Goal: Book appointment/travel/reservation

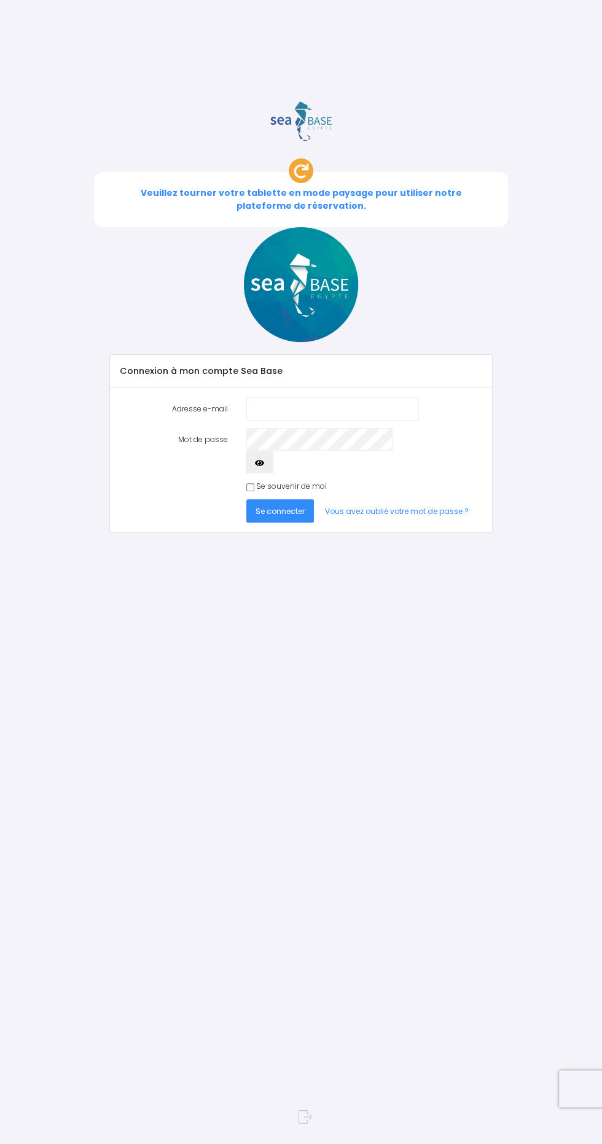
click at [271, 397] on input "Adresse e-mail" at bounding box center [332, 408] width 173 height 23
type input "[EMAIL_ADDRESS][DOMAIN_NAME]"
click at [270, 506] on span "Se connecter" at bounding box center [279, 511] width 49 height 10
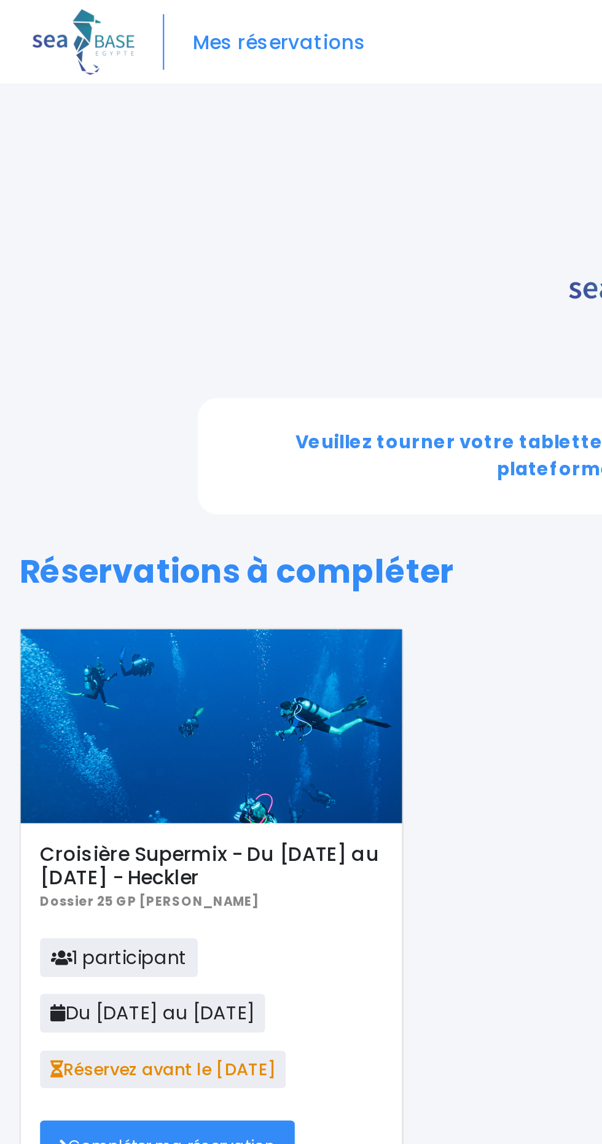
click at [117, 532] on link "Compléter ma réservation" at bounding box center [79, 543] width 121 height 23
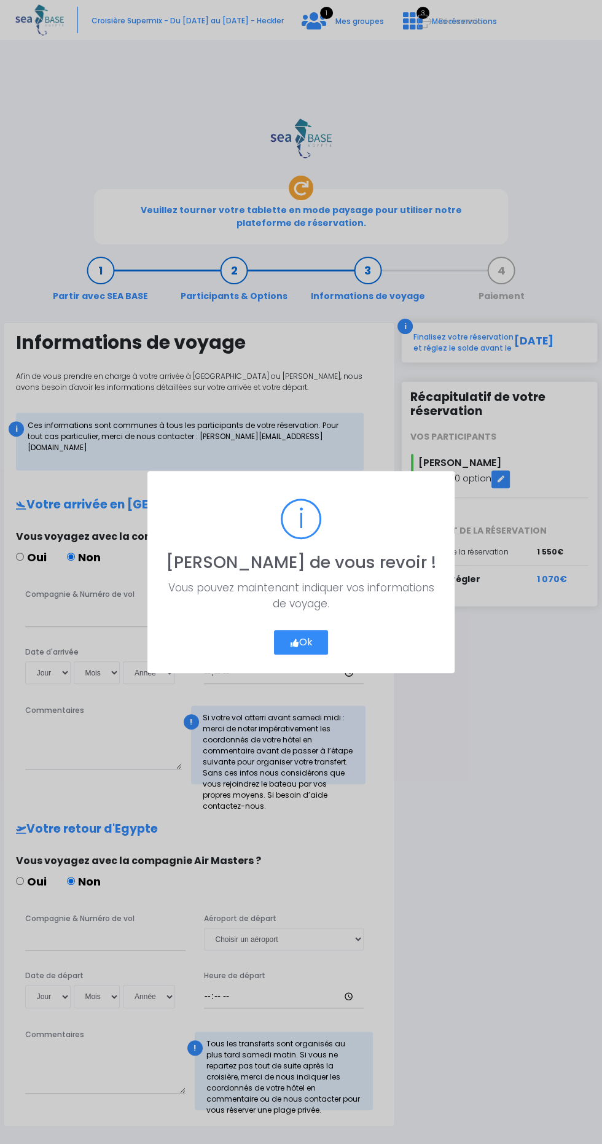
click at [306, 642] on button "Ok" at bounding box center [301, 642] width 55 height 25
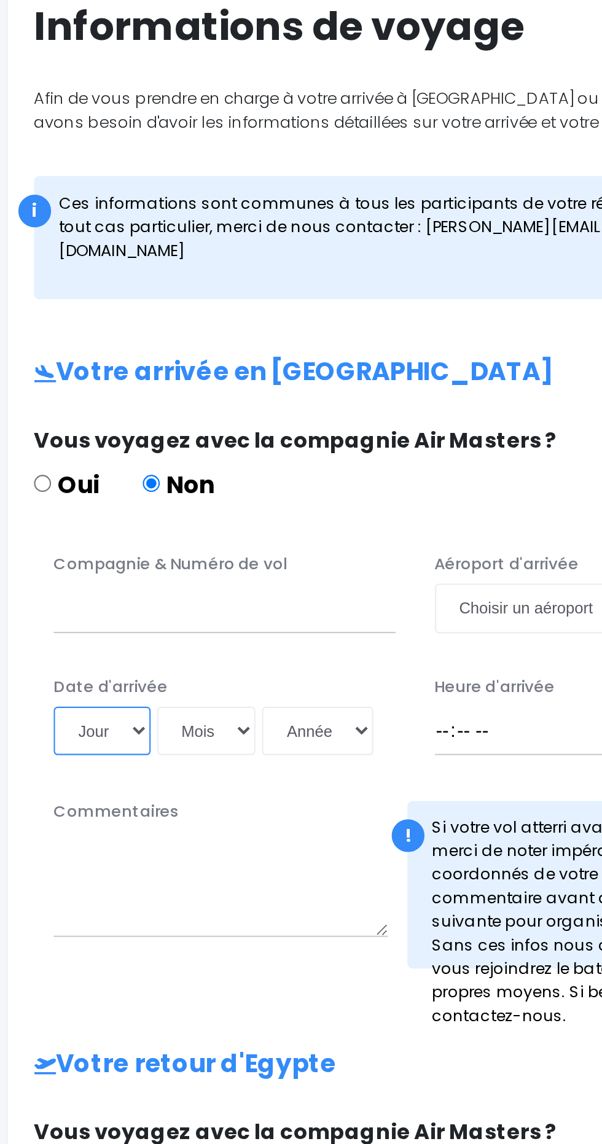
click at [41, 661] on select "Jour 01 02 03 04 05 06 07 08 09 10 11 12 13 14 15 16 17 18 19 20 21 22 23 24 25…" at bounding box center [47, 672] width 45 height 23
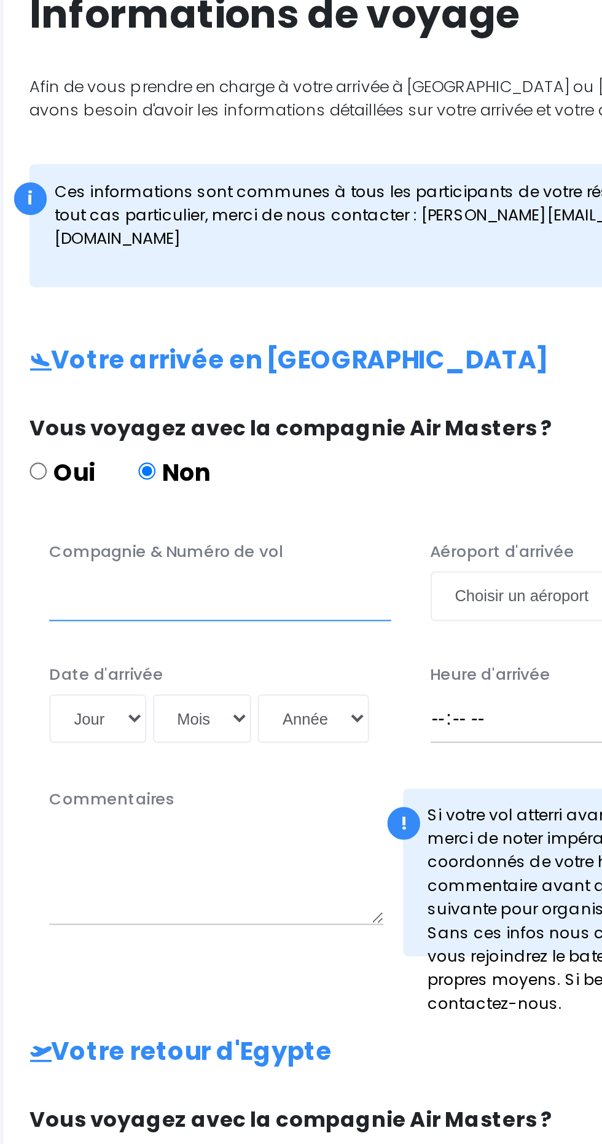
click at [126, 603] on input "Compagnie & Numéro de vol" at bounding box center [105, 614] width 160 height 23
type input "Lufthansa LH4480"
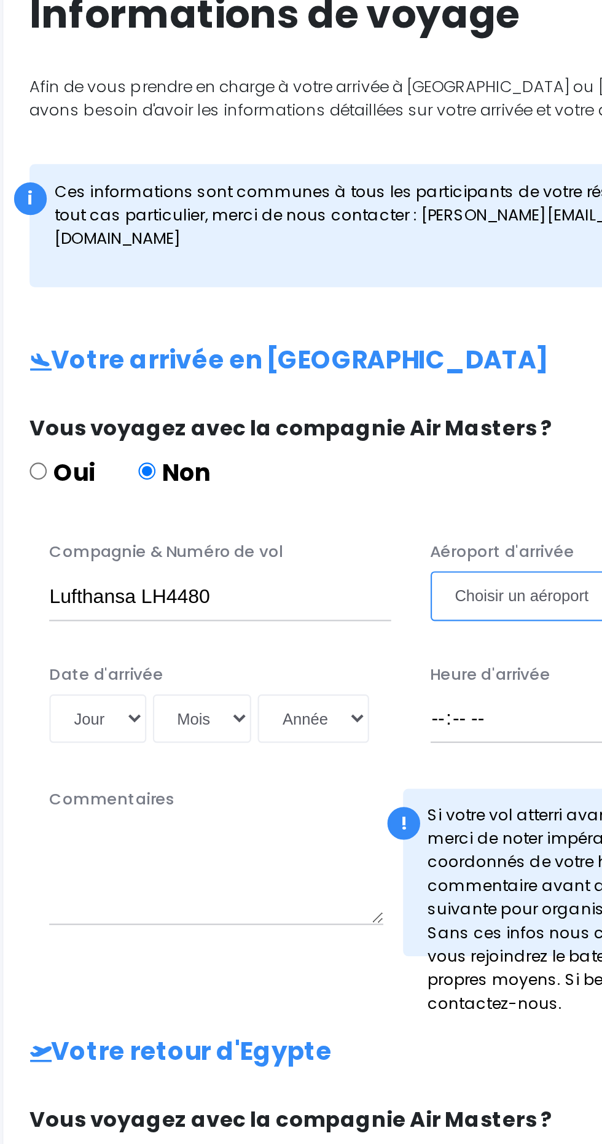
click at [255, 603] on select "Choisir un aéroport Hurghada Marsa Alam" at bounding box center [284, 614] width 160 height 23
select select "Hurghada"
click at [204, 603] on select "Choisir un aéroport Hurghada Marsa Alam" at bounding box center [284, 614] width 160 height 23
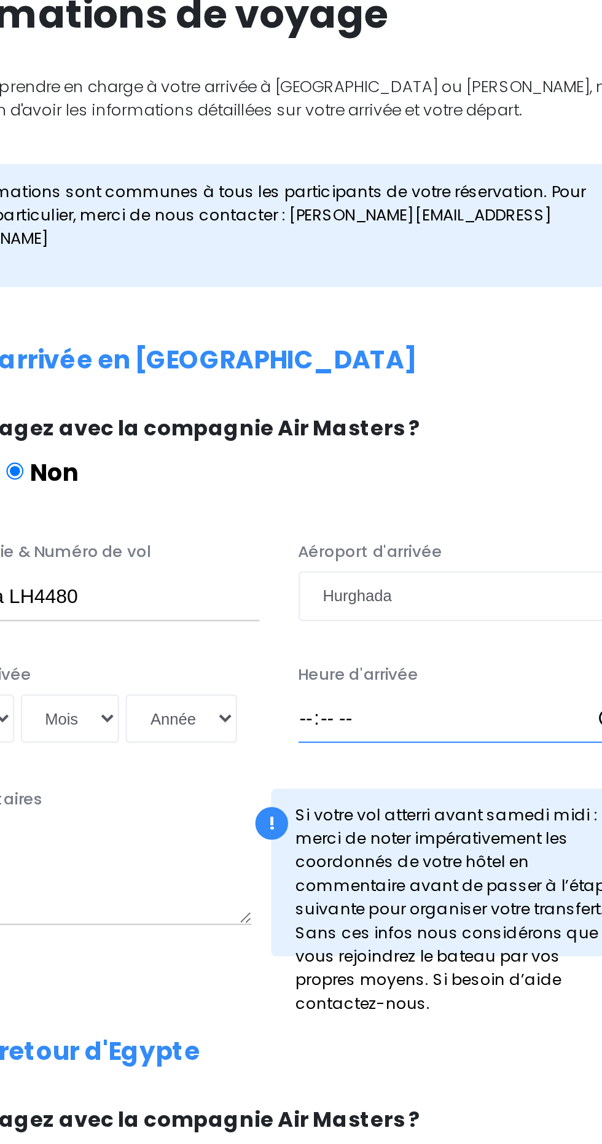
click at [263, 661] on input "Heure d'arrivée" at bounding box center [284, 672] width 160 height 23
type input "18:00"
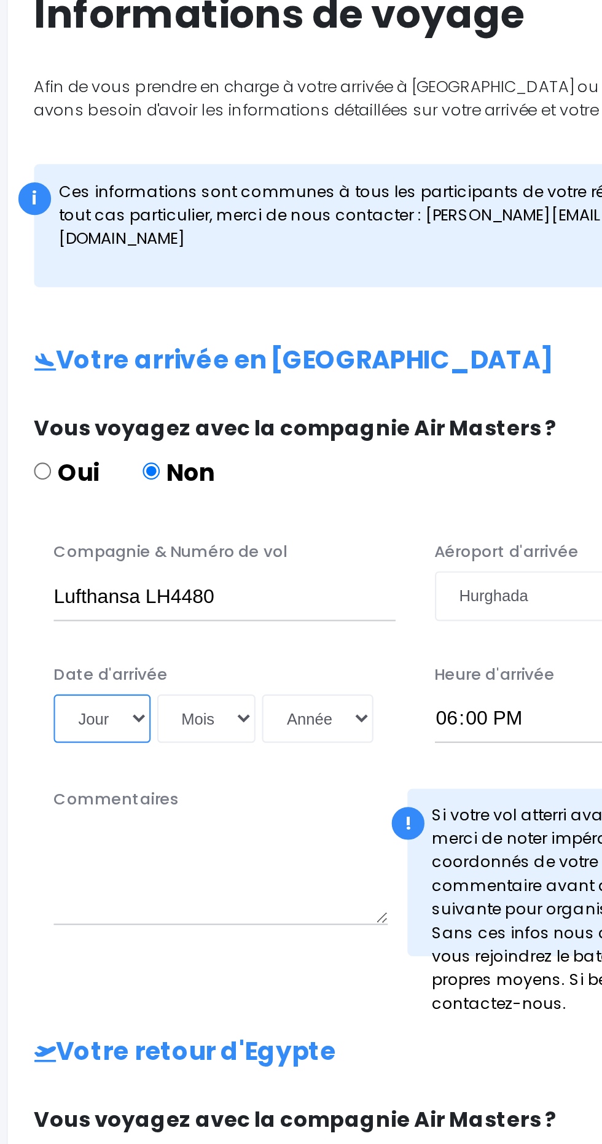
click at [44, 661] on select "Jour 01 02 03 04 05 06 07 08 09 10 11 12 13 14 15 16 17 18 19 20 21 22 23 24 25…" at bounding box center [47, 672] width 45 height 23
select select "08"
click at [25, 661] on select "Jour 01 02 03 04 05 06 07 08 09 10 11 12 13 14 15 16 17 18 19 20 21 22 23 24 25…" at bounding box center [47, 672] width 45 height 23
click at [93, 661] on select "Mois 01 02 03 04 05 06 07 08 09 10 11 12" at bounding box center [97, 672] width 47 height 23
select select "11"
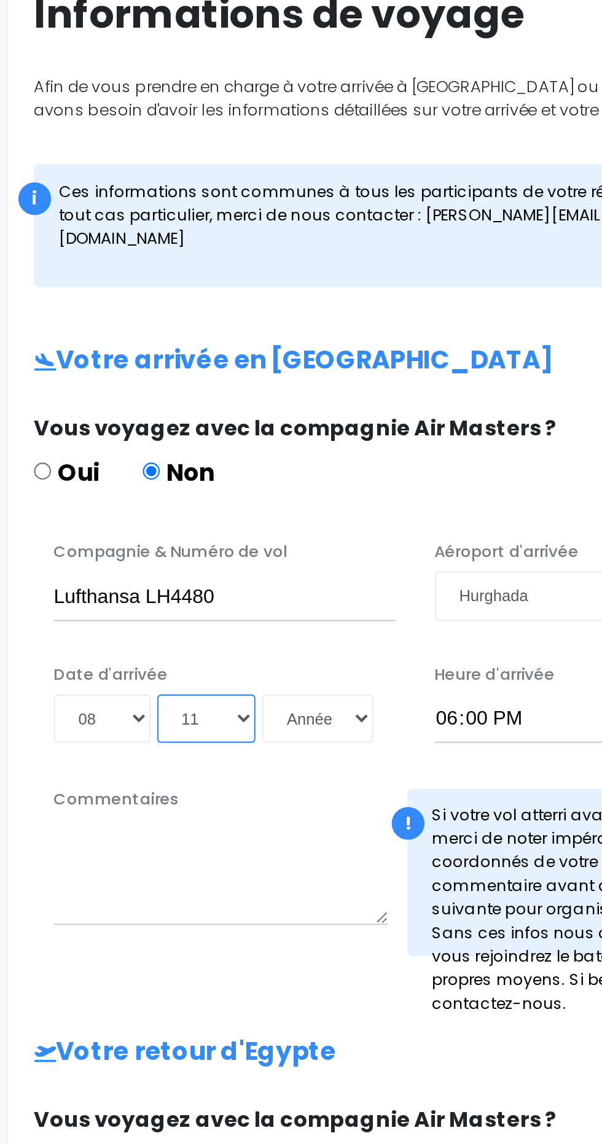
click at [74, 661] on select "Mois 01 02 03 04 05 06 07 08 09 10 11 12" at bounding box center [97, 672] width 47 height 23
click at [144, 661] on select "Année 2045 2044 2043 2042 2041 2040 2039 2038 2037 2036 2035 2034 2033 2032 203…" at bounding box center [149, 672] width 52 height 23
select select "2025"
click at [123, 661] on select "Année 2045 2044 2043 2042 2041 2040 2039 2038 2037 2036 2035 2034 2033 2032 203…" at bounding box center [149, 672] width 52 height 23
type input "2025-11-08"
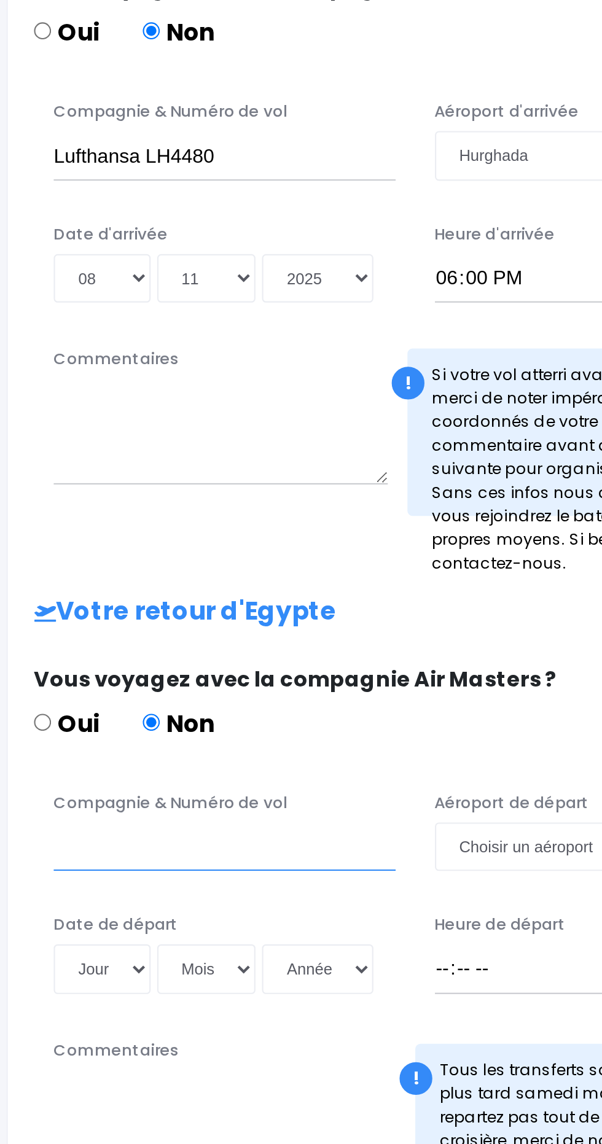
click at [134, 928] on input "Compagnie & Numéro de vol" at bounding box center [105, 939] width 160 height 23
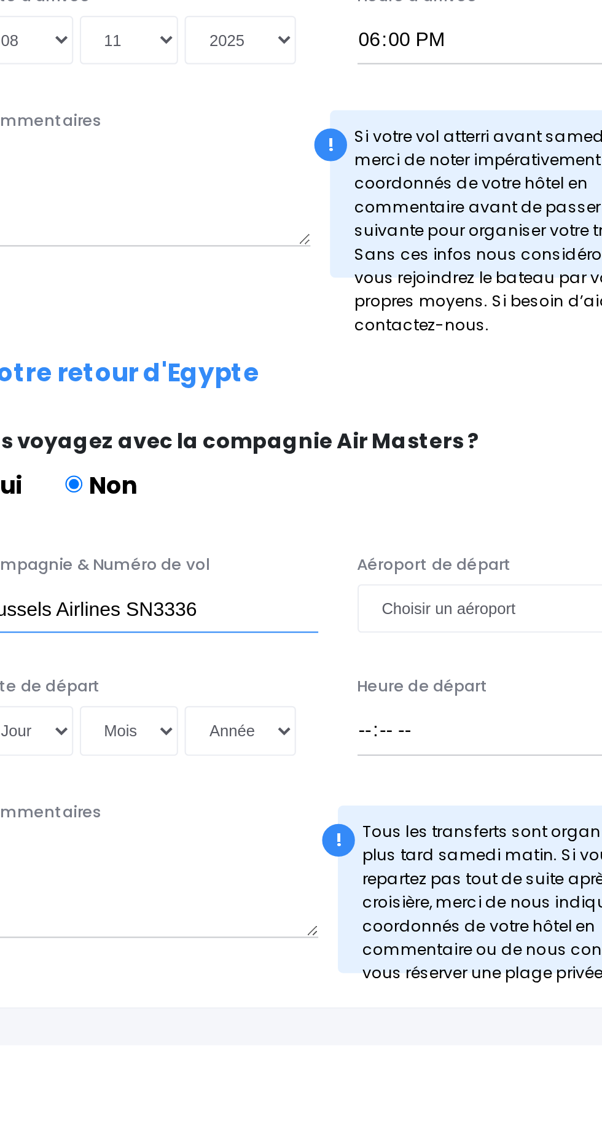
type input "Brussels Airlines SN3336"
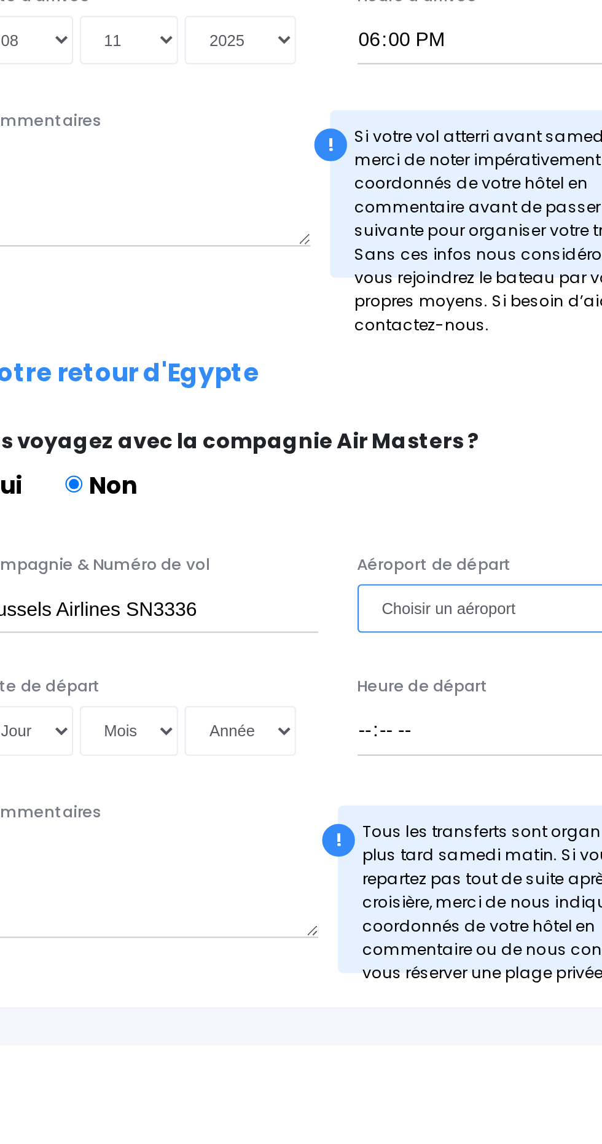
click at [262, 928] on select "Choisir un aéroport Hurghada Marsa Alam" at bounding box center [284, 939] width 160 height 23
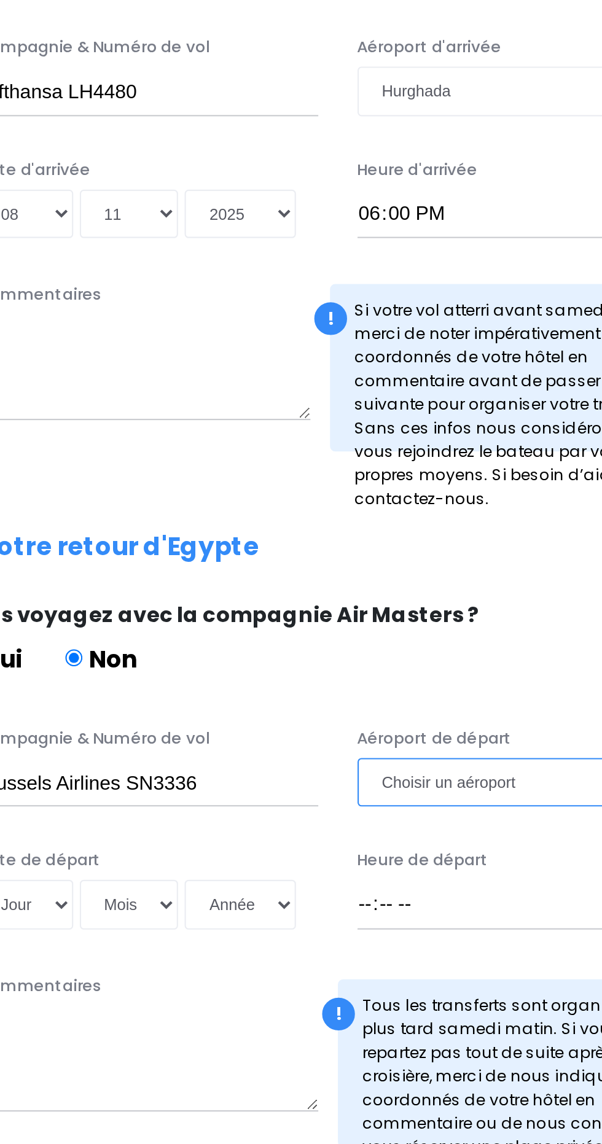
select select "Hurghada"
click at [204, 928] on select "Choisir un aéroport Hurghada Marsa Alam" at bounding box center [284, 939] width 160 height 23
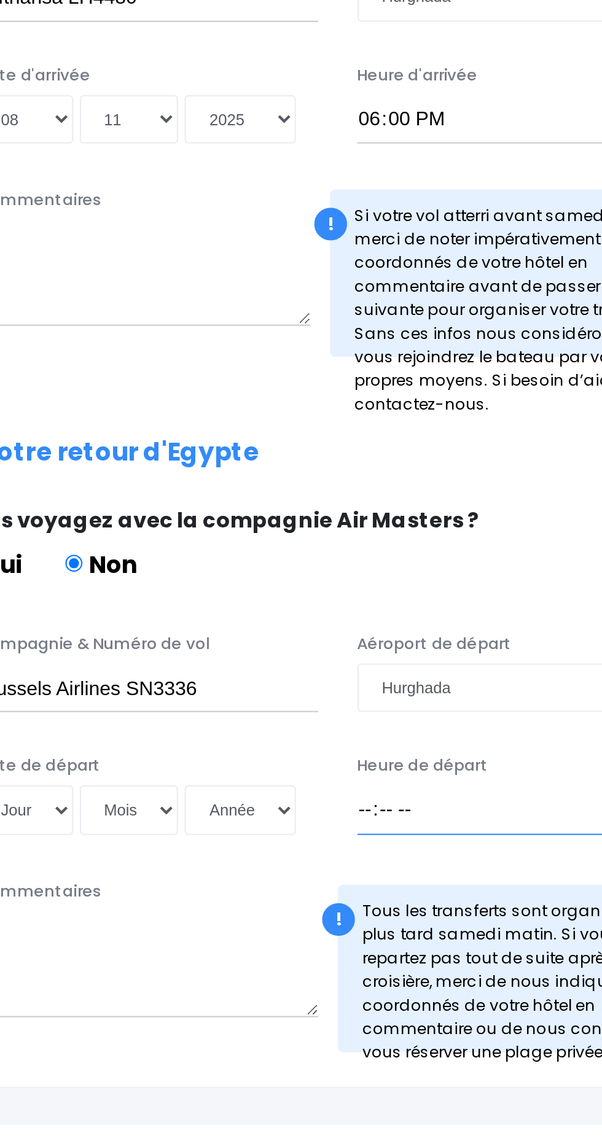
click at [257, 985] on input "Heure de départ" at bounding box center [284, 996] width 160 height 23
type input "23:00"
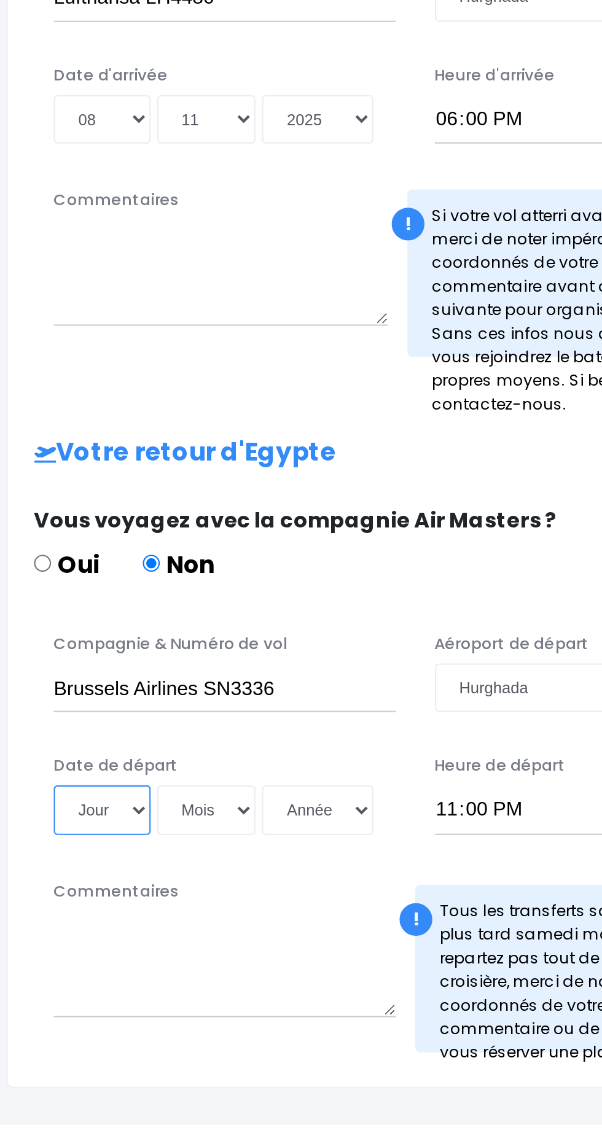
click at [57, 985] on select "Jour 01 02 03 04 05 06 07 08 09 10 11 12 13 14 15 16 17 18 19 20 21 22 23 24 25…" at bounding box center [47, 996] width 45 height 23
select select "14"
click at [25, 985] on select "Jour 01 02 03 04 05 06 07 08 09 10 11 12 13 14 15 16 17 18 19 20 21 22 23 24 25…" at bounding box center [47, 996] width 45 height 23
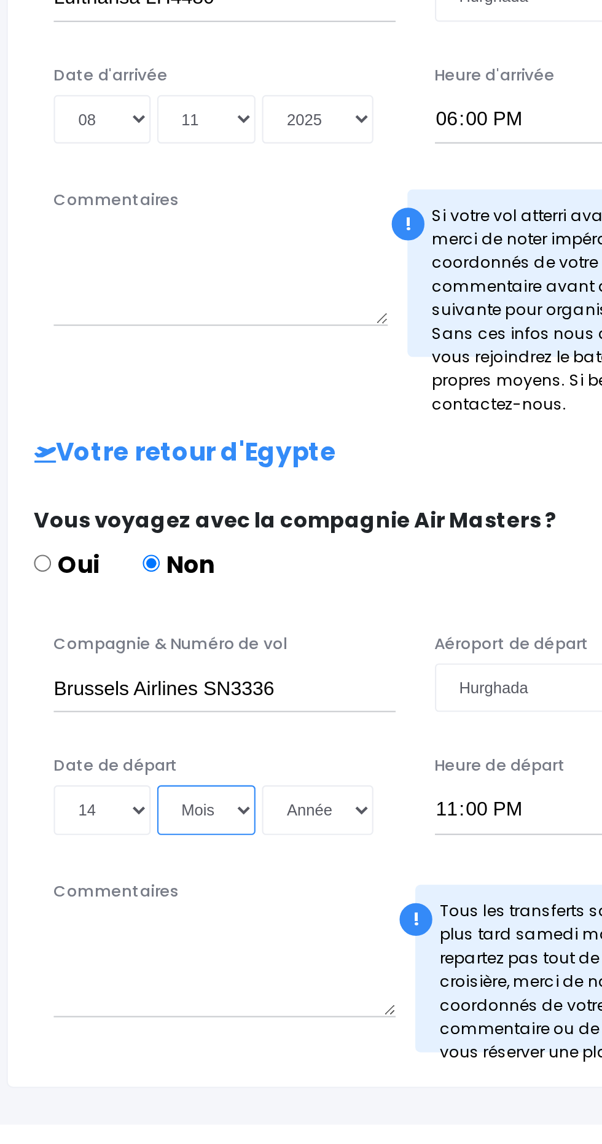
click at [100, 985] on select "Mois 01 02 03 04 05 06 07 08 09 10 11 12" at bounding box center [97, 996] width 47 height 23
select select "11"
click at [74, 985] on select "Mois 01 02 03 04 05 06 07 08 09 10 11 12" at bounding box center [97, 996] width 47 height 23
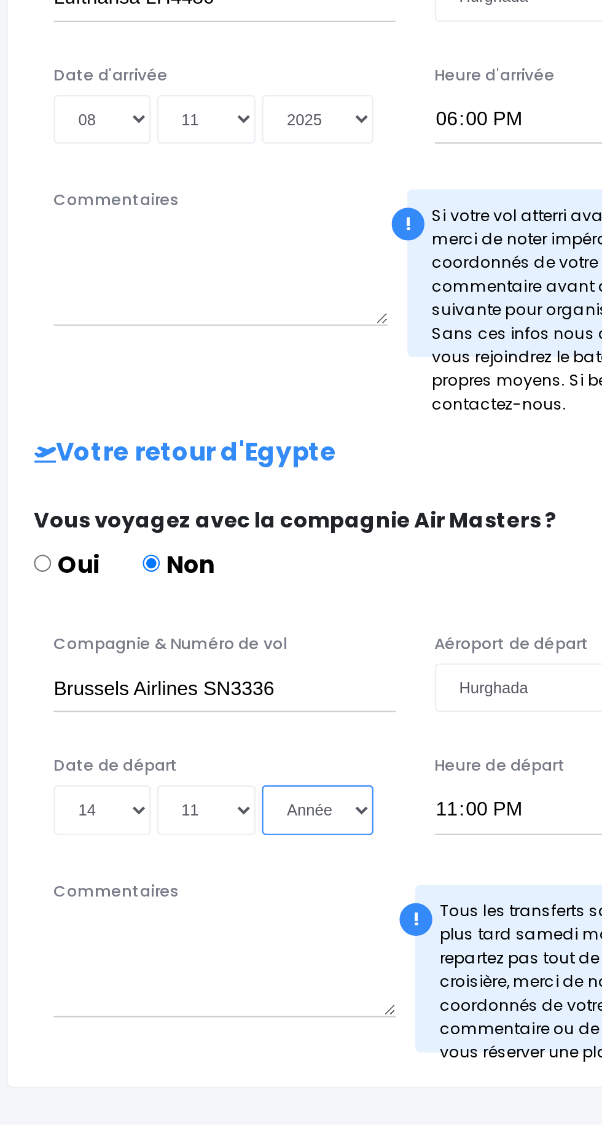
click at [160, 985] on select "Année 2045 2044 2043 2042 2041 2040 2039 2038 2037 2036 2035 2034 2033 2032 203…" at bounding box center [149, 996] width 52 height 23
select select "2025"
click at [123, 985] on select "Année 2045 2044 2043 2042 2041 2040 2039 2038 2037 2036 2035 2034 2033 2032 203…" at bounding box center [149, 996] width 52 height 23
type input "2025-11-14"
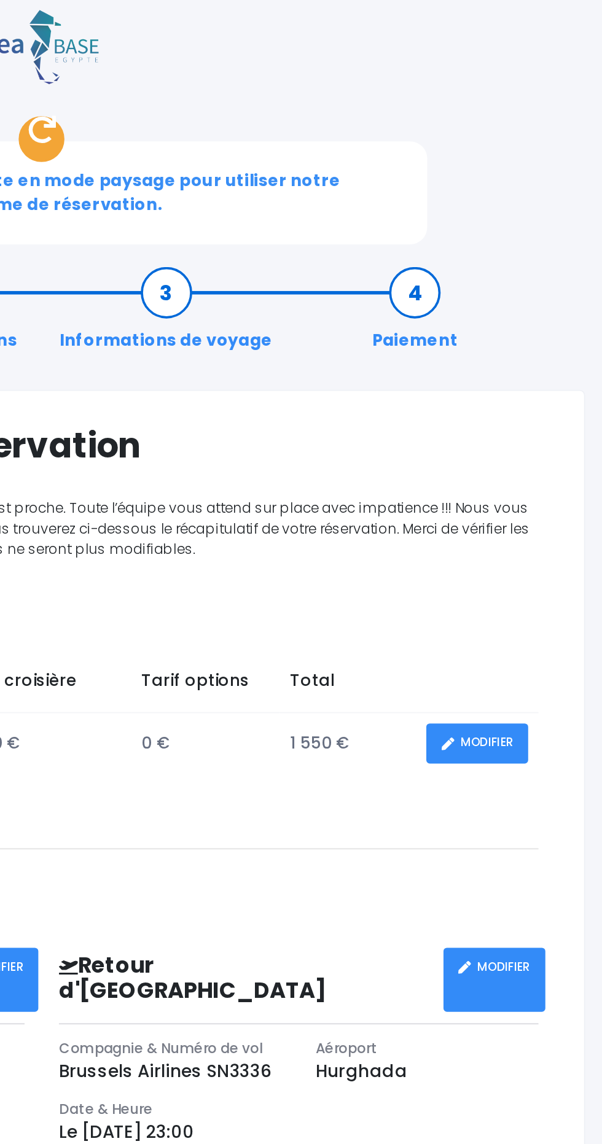
click at [546, 502] on link "MODIFIER" at bounding box center [534, 512] width 55 height 21
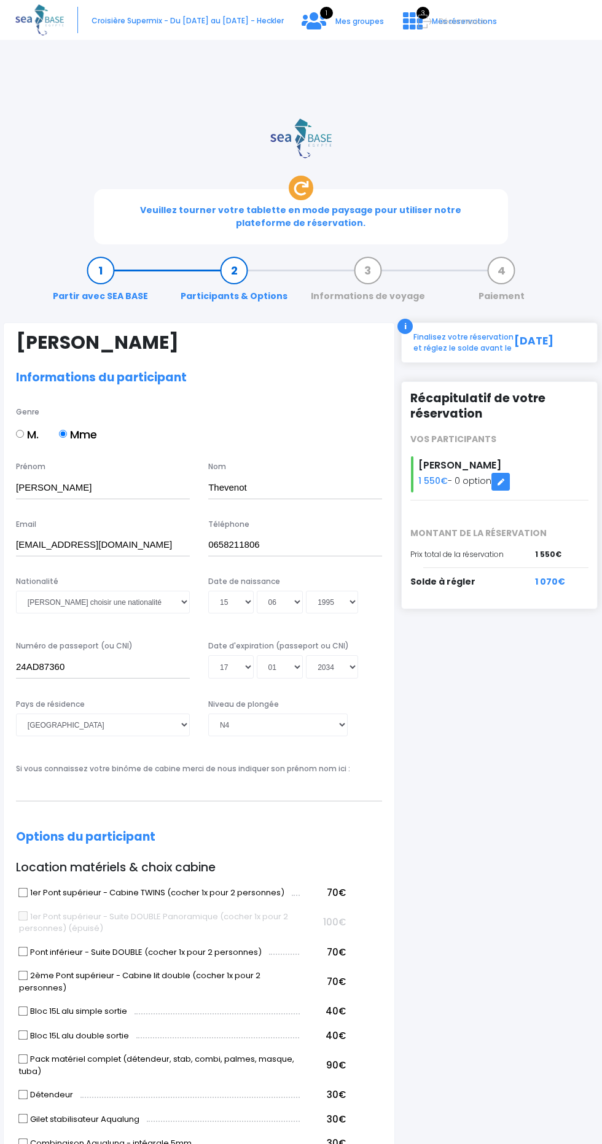
select select "N4"
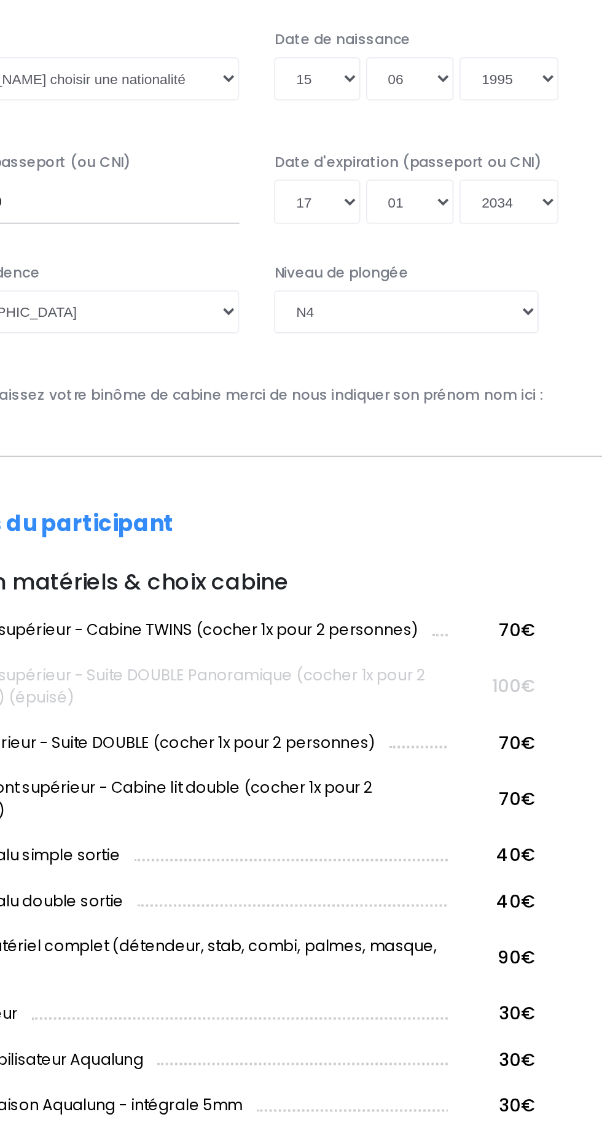
scroll to position [232, 0]
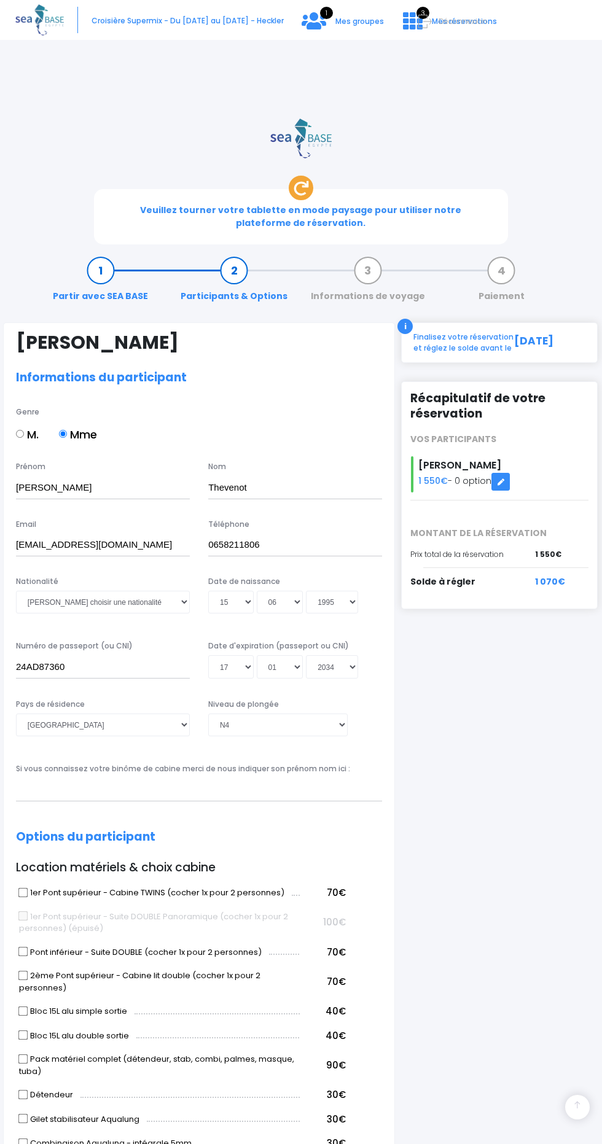
select select "N4"
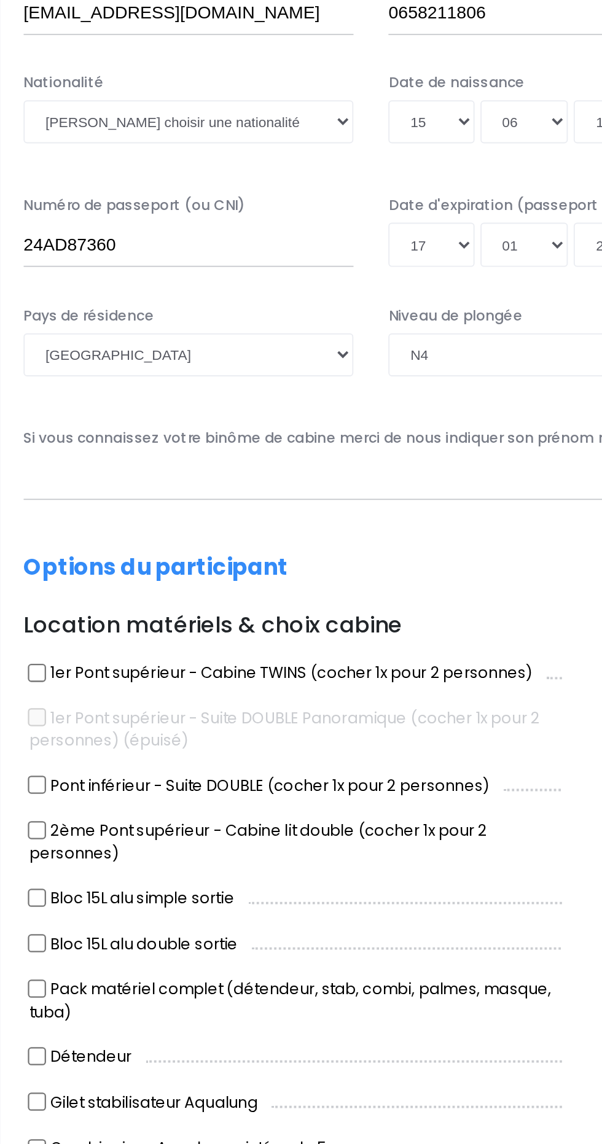
scroll to position [232, 0]
